Goal: Information Seeking & Learning: Learn about a topic

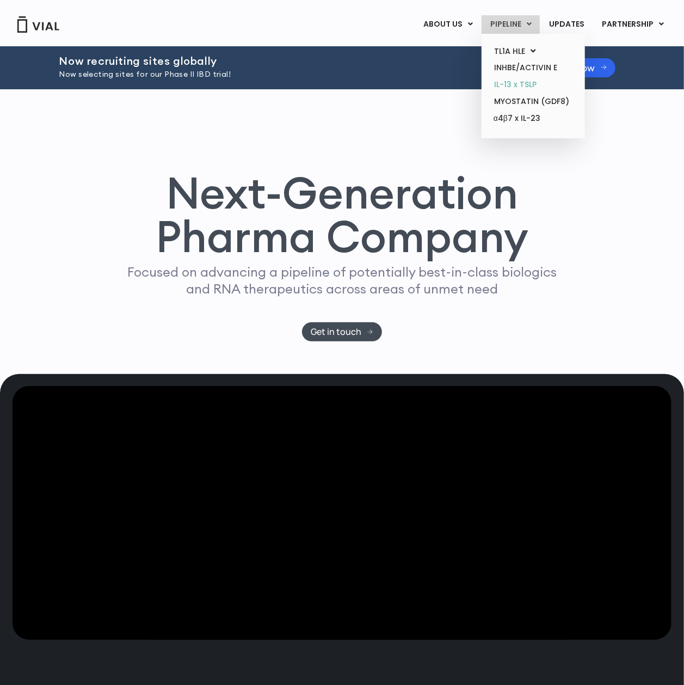
click at [524, 90] on link "IL-13 x TSLP" at bounding box center [533, 84] width 95 height 17
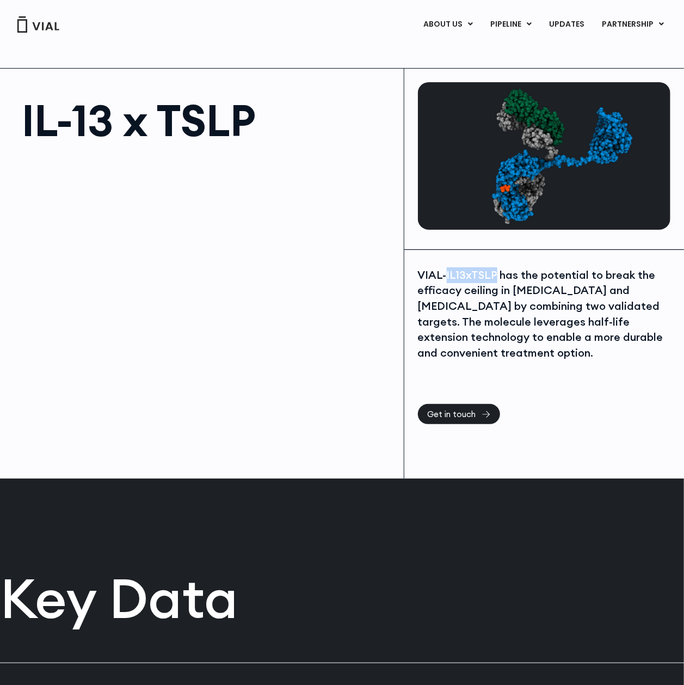
drag, startPoint x: 446, startPoint y: 271, endPoint x: 493, endPoint y: 279, distance: 47.0
click at [493, 279] on div "VIAL-IL13xTSLP has the potential to break the efficacy ceiling in asthma and at…" at bounding box center [544, 314] width 253 height 94
copy div "IL13xTSLP"
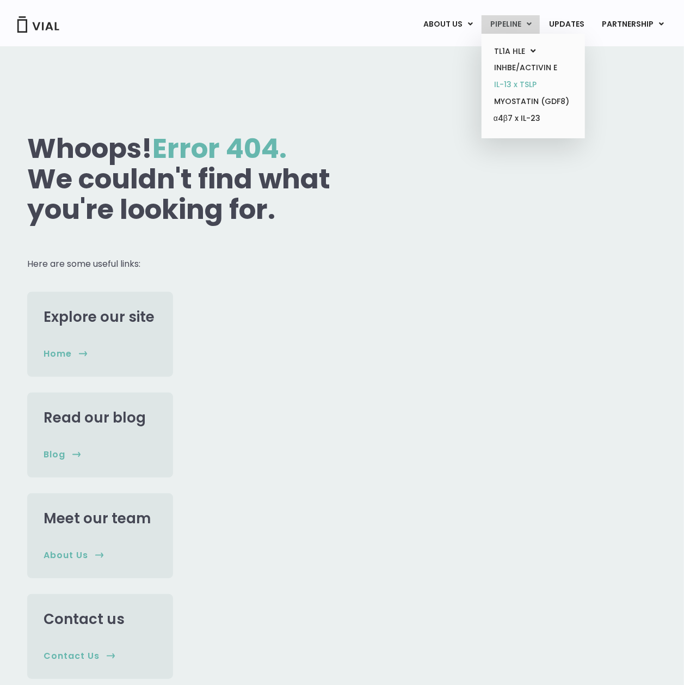
click at [527, 88] on link "IL-13 x TSLP" at bounding box center [533, 84] width 95 height 17
